Goal: Task Accomplishment & Management: Manage account settings

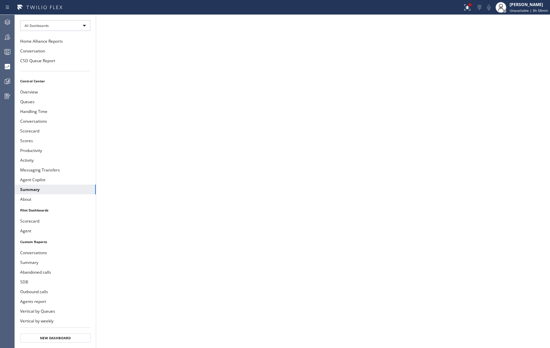
click at [517, 8] on span "Unavailable | 8h 58min" at bounding box center [529, 10] width 38 height 5
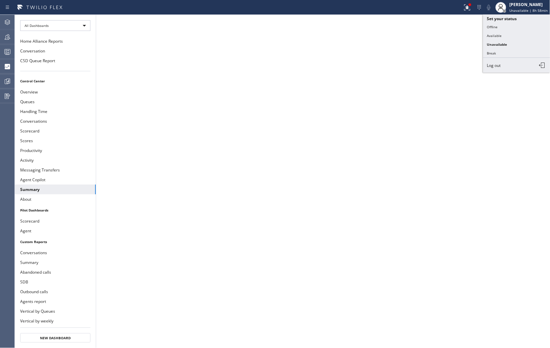
click at [496, 28] on button "Offline" at bounding box center [516, 27] width 67 height 9
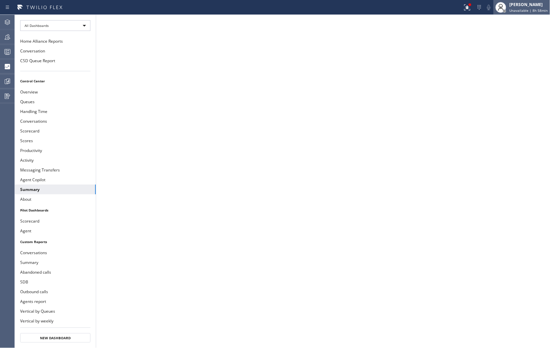
click at [524, 6] on div "[PERSON_NAME]" at bounding box center [529, 5] width 38 height 6
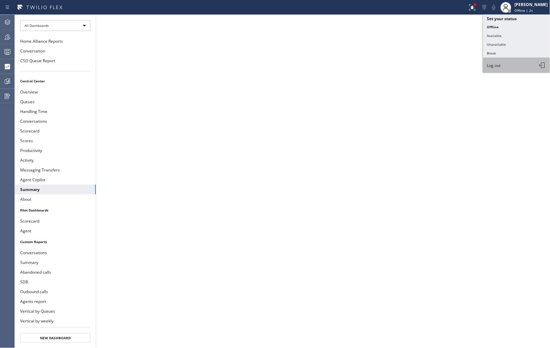
click at [502, 64] on button "Log out" at bounding box center [516, 65] width 67 height 15
